Goal: Obtain resource: Download file/media

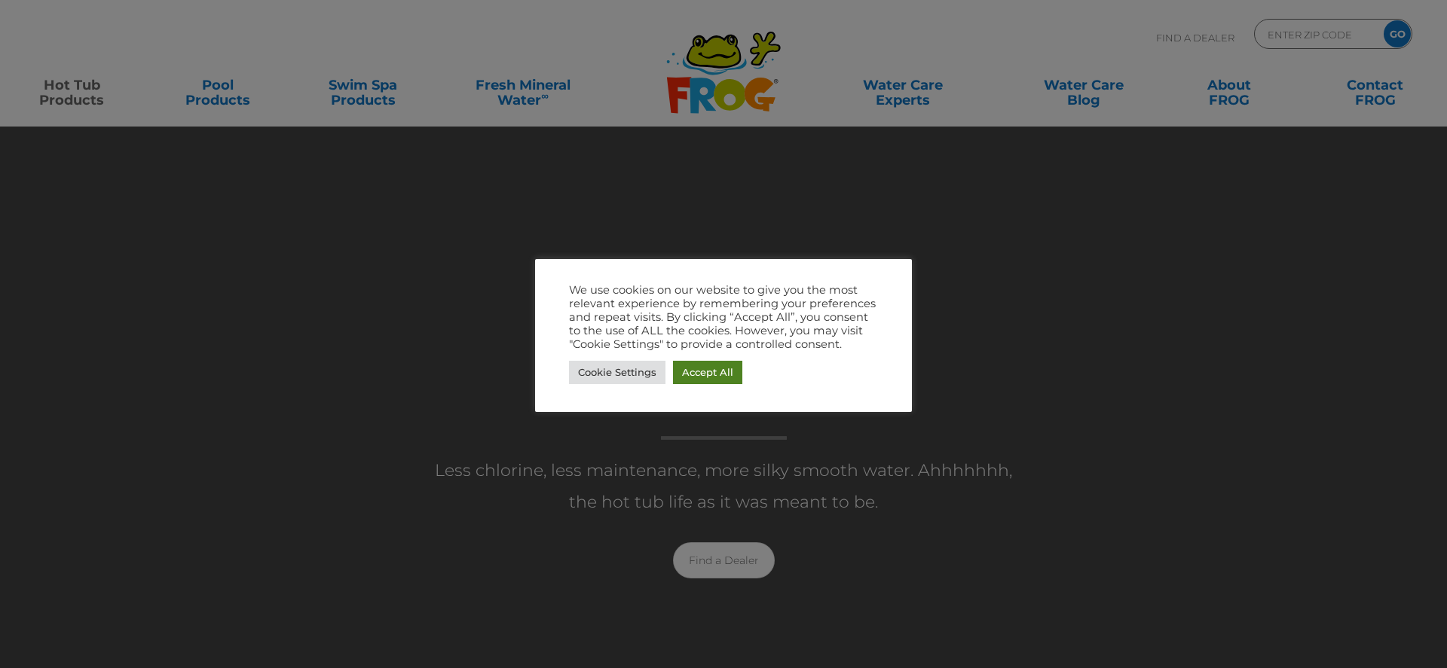
click at [708, 372] on link "Accept All" at bounding box center [707, 372] width 69 height 23
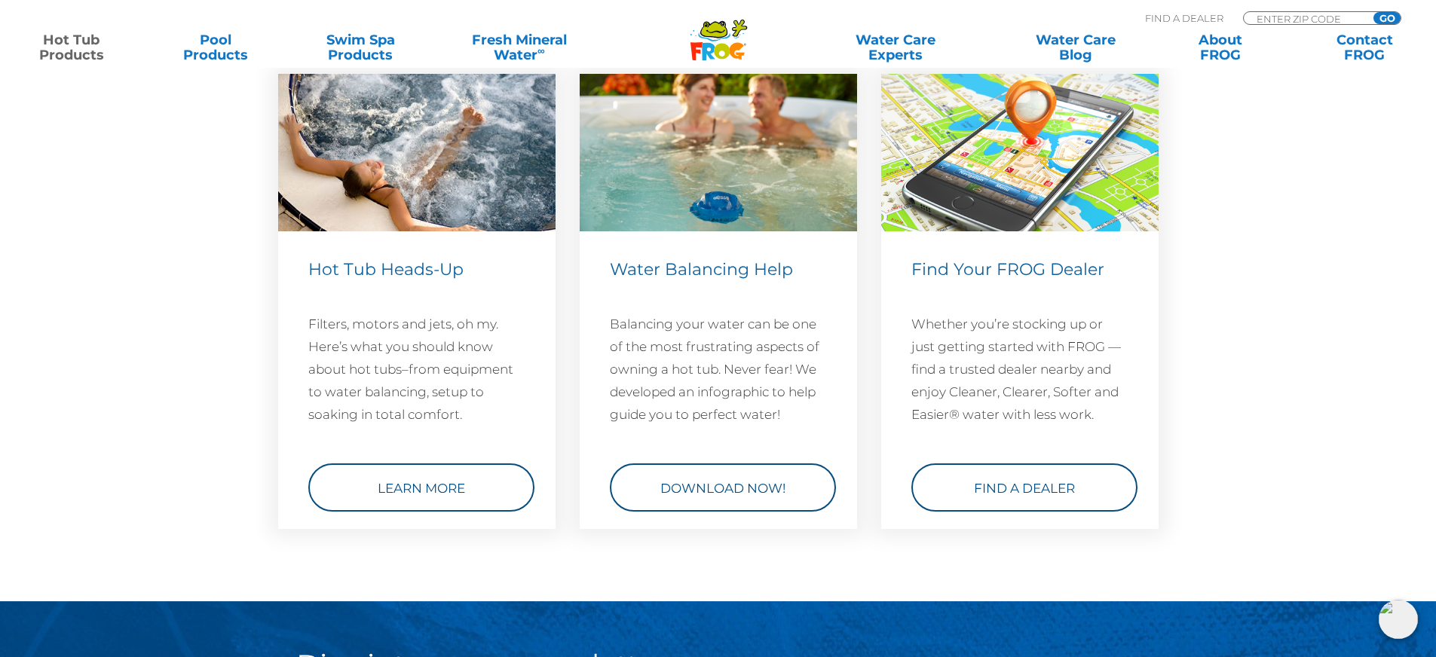
scroll to position [4446, 0]
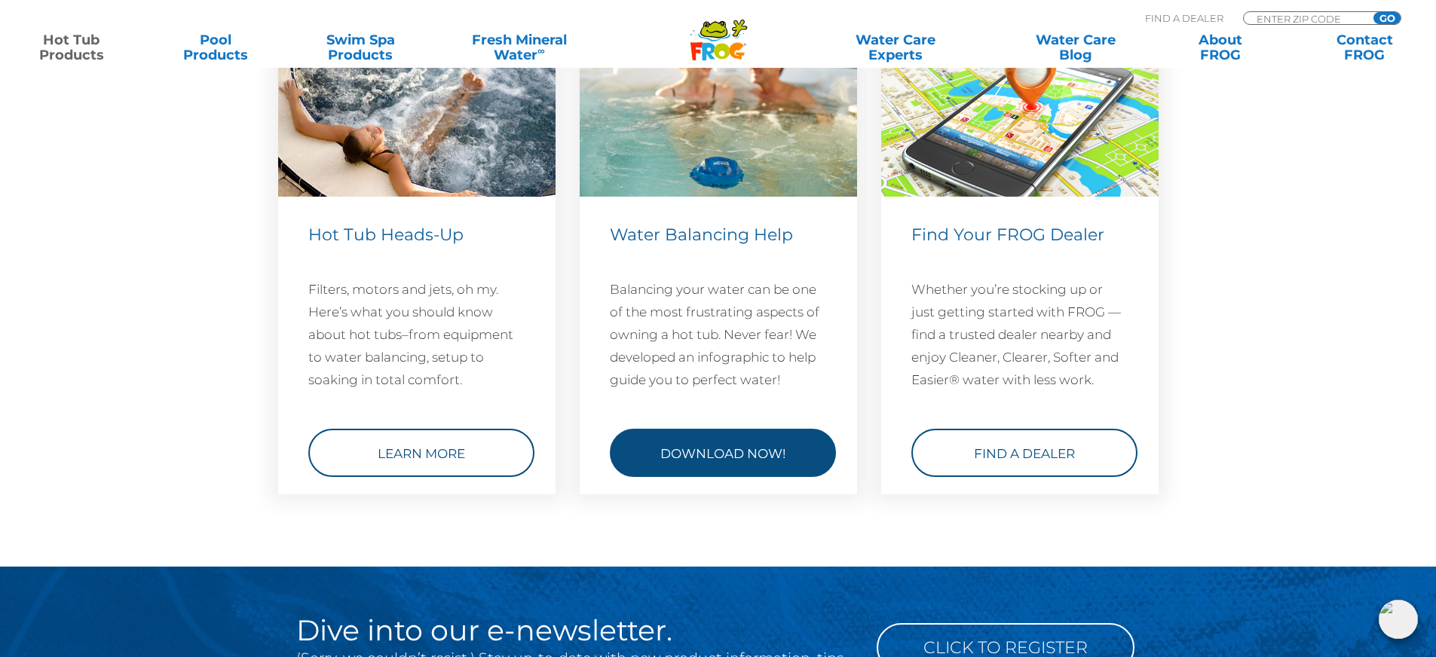
click at [720, 448] on link "Download Now!" at bounding box center [723, 453] width 226 height 48
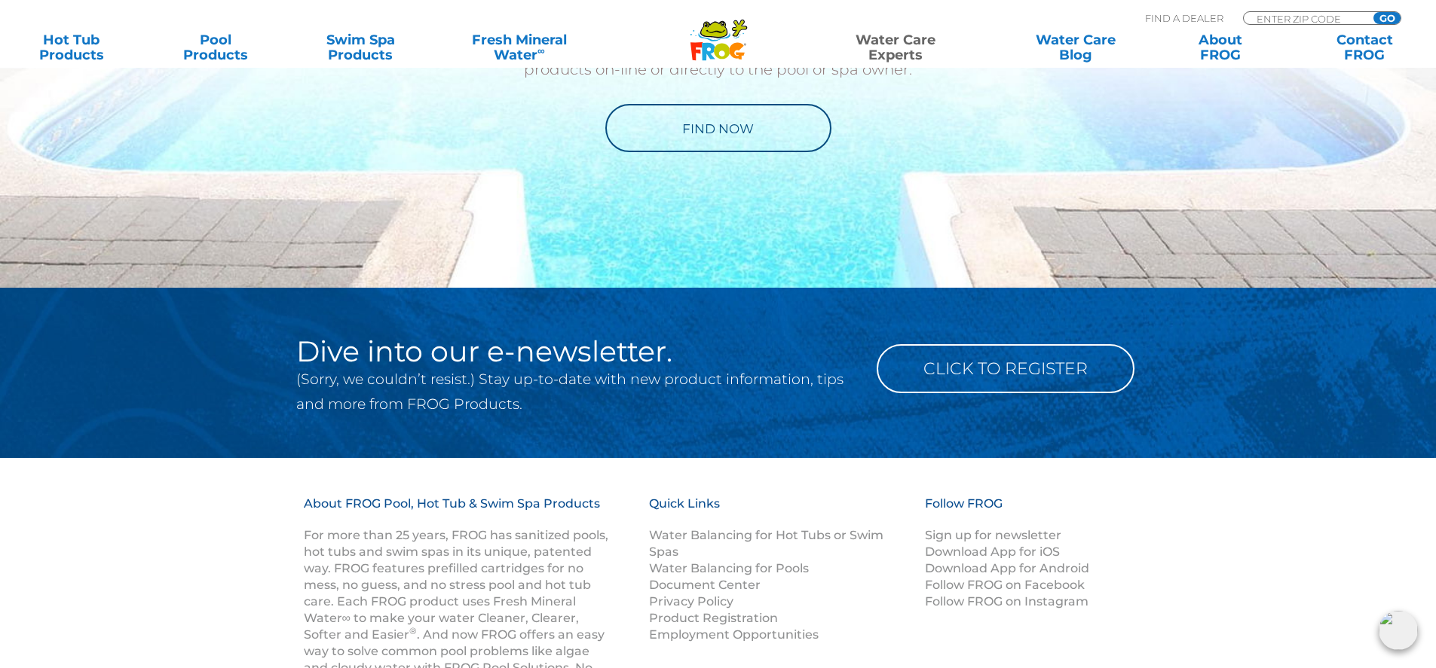
scroll to position [2173, 0]
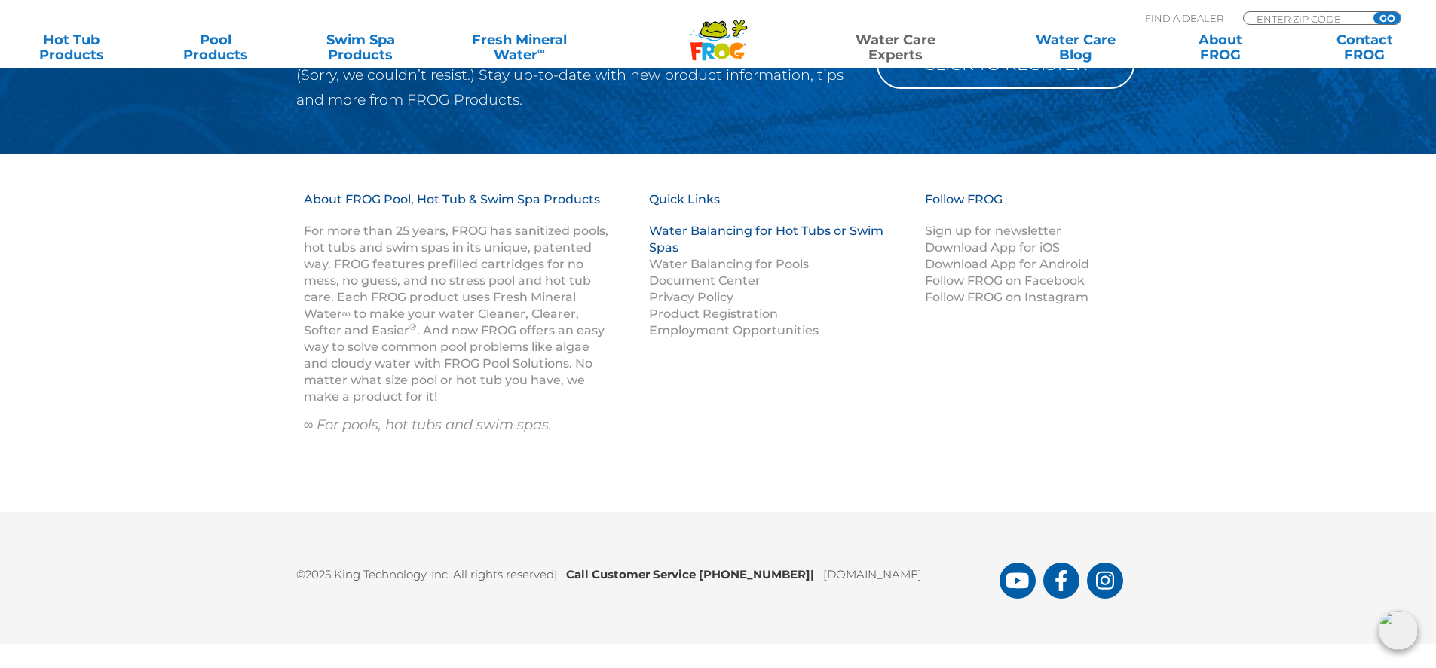
click at [811, 226] on link "Water Balancing for Hot Tubs or Swim Spas" at bounding box center [766, 239] width 234 height 31
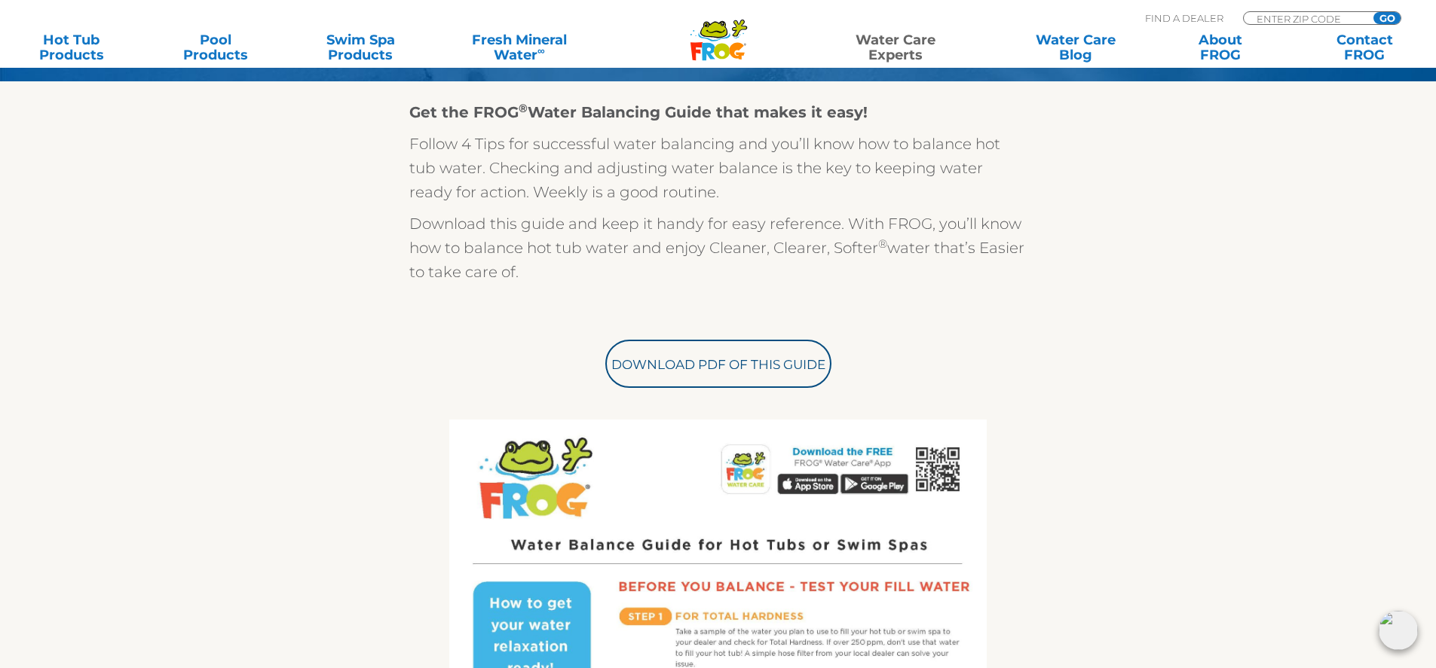
scroll to position [301, 0]
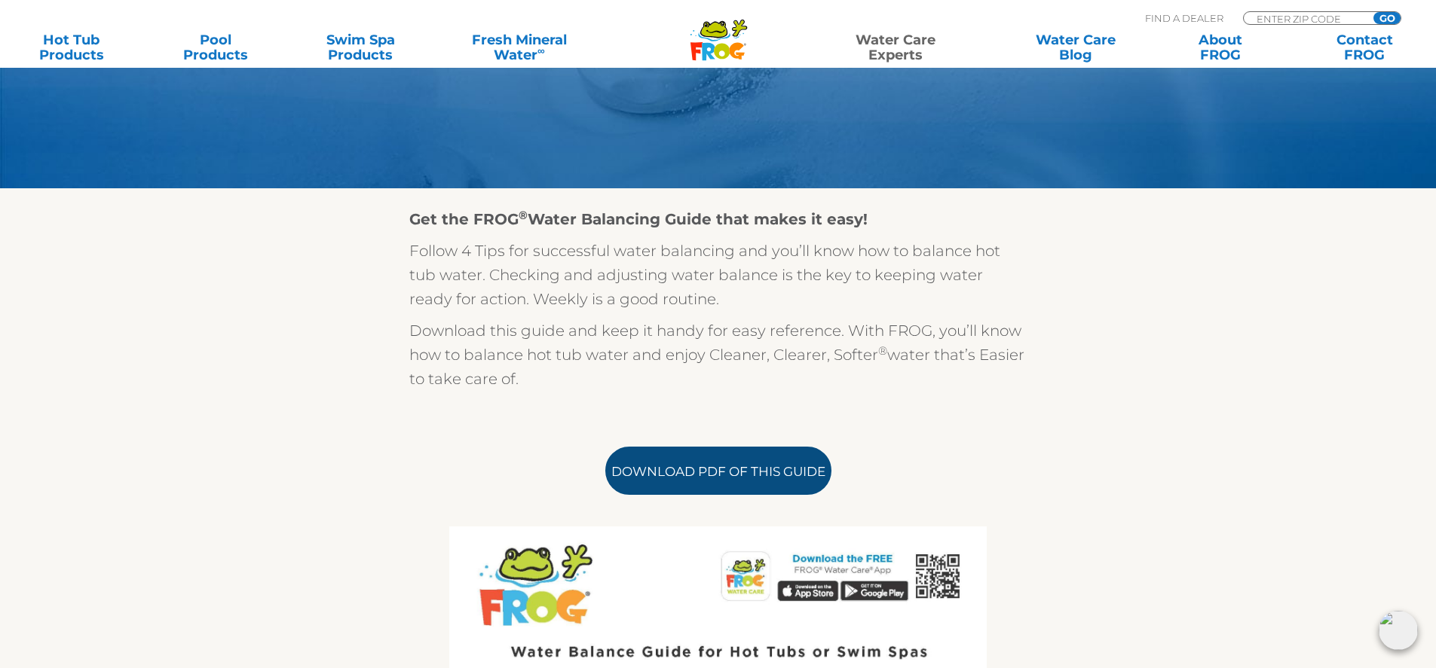
click at [738, 472] on link "Download PDF of this Guide" at bounding box center [718, 471] width 226 height 48
